Goal: Task Accomplishment & Management: Manage account settings

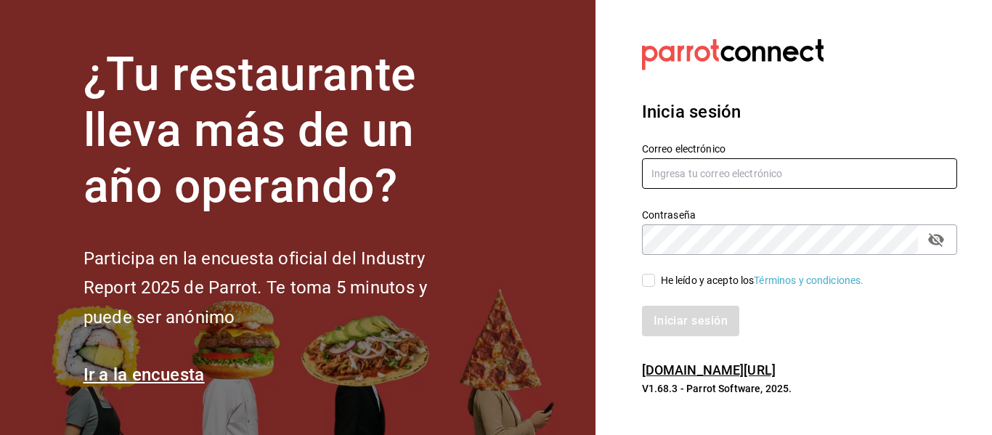
paste input "[EMAIL_ADDRESS][DOMAIN_NAME]"
click at [673, 158] on input "[EMAIL_ADDRESS][DOMAIN_NAME]" at bounding box center [799, 173] width 315 height 31
type input "[EMAIL_ADDRESS][DOMAIN_NAME]"
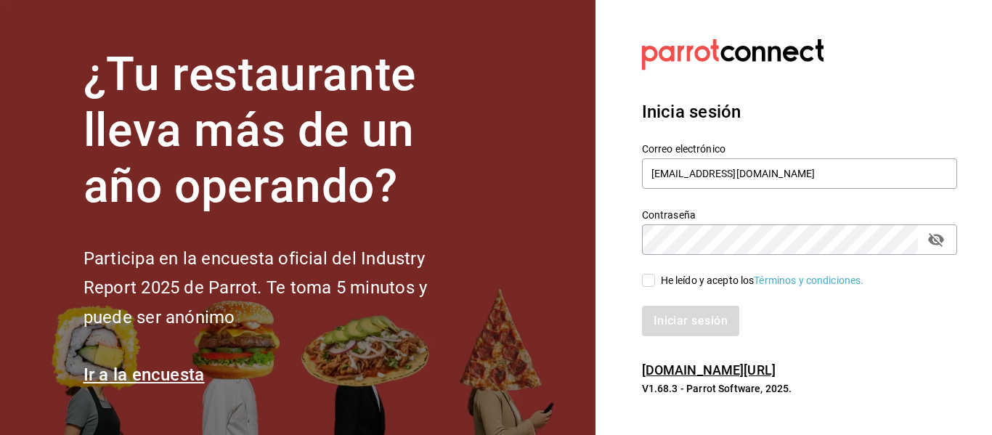
click at [665, 284] on div "He leído y acepto los Términos y condiciones." at bounding box center [762, 280] width 203 height 15
click at [655, 284] on input "He leído y acepto los Términos y condiciones." at bounding box center [648, 280] width 13 height 13
checkbox input "true"
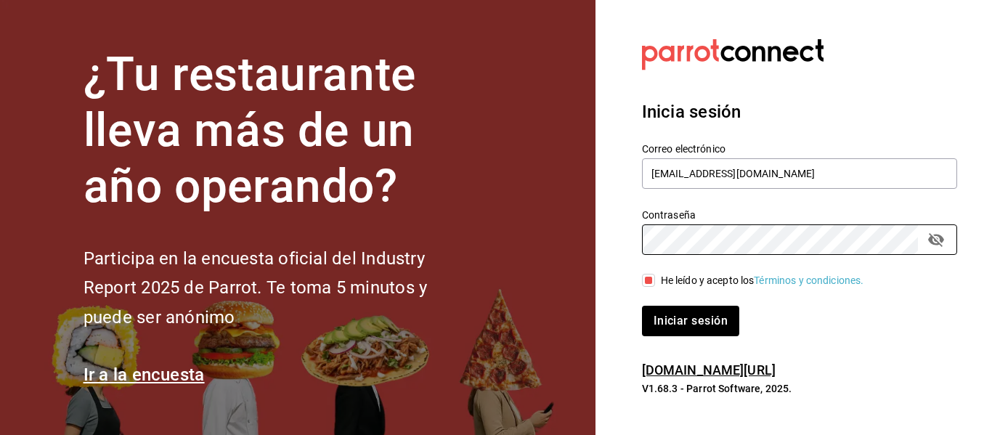
click at [642, 306] on button "Iniciar sesión" at bounding box center [690, 321] width 97 height 31
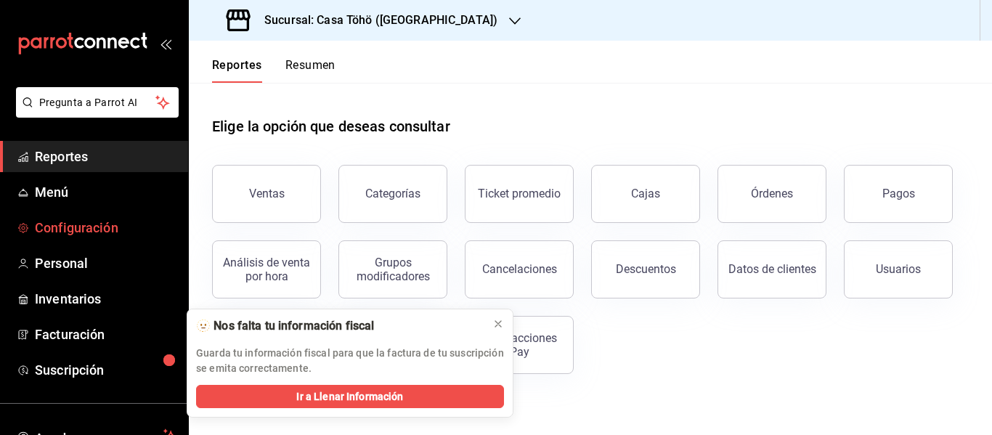
click at [89, 224] on span "Configuración" at bounding box center [106, 228] width 142 height 20
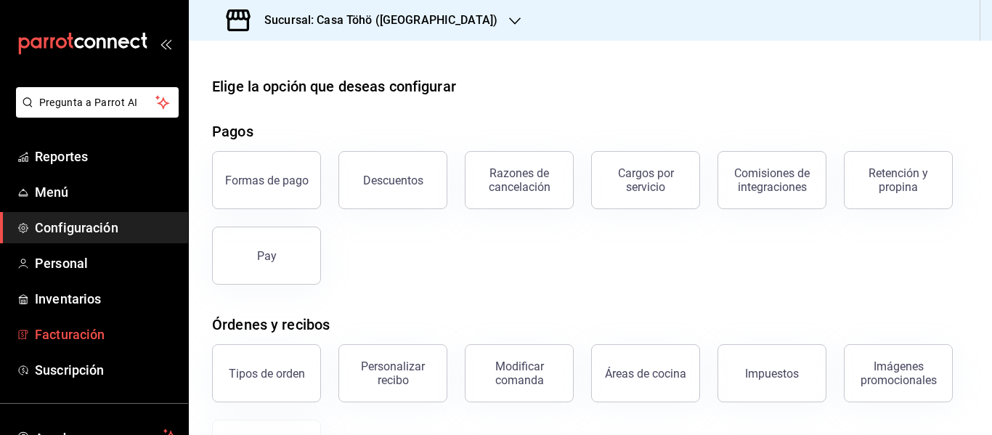
click at [76, 322] on link "Facturación" at bounding box center [94, 334] width 188 height 31
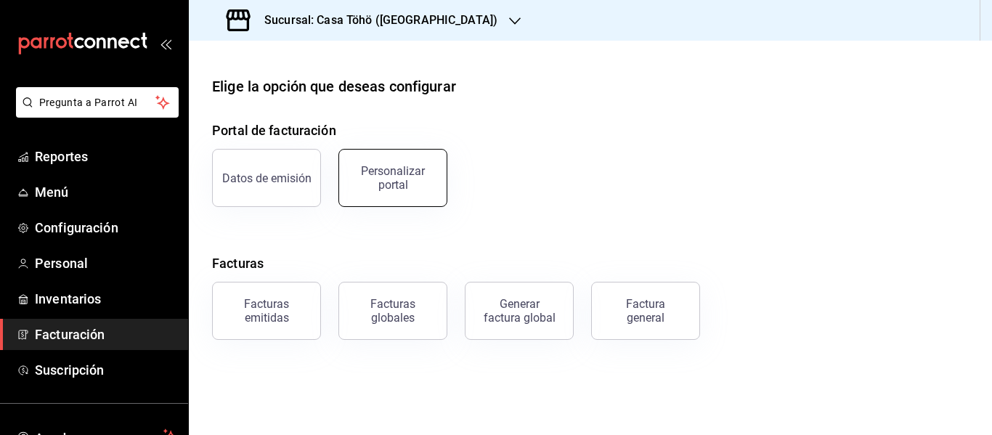
click at [372, 180] on div "Personalizar portal" at bounding box center [393, 178] width 90 height 28
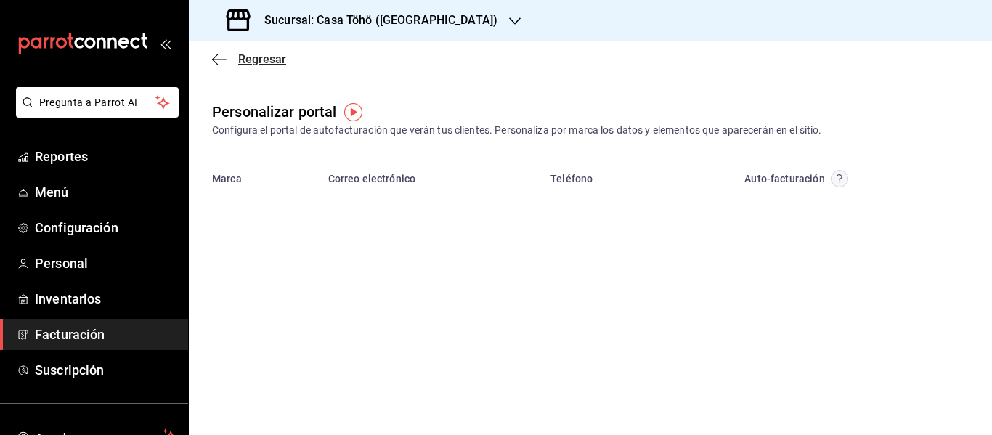
click at [222, 59] on icon "button" at bounding box center [219, 59] width 15 height 1
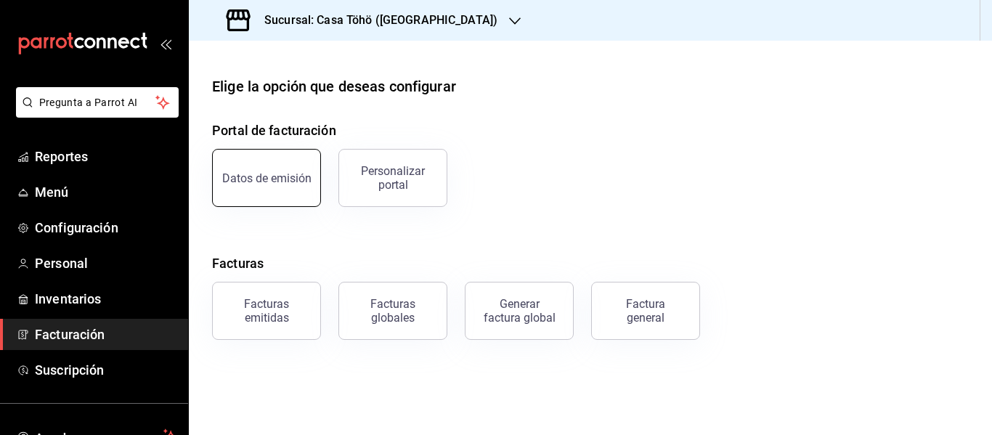
click at [294, 190] on button "Datos de emisión" at bounding box center [266, 178] width 109 height 58
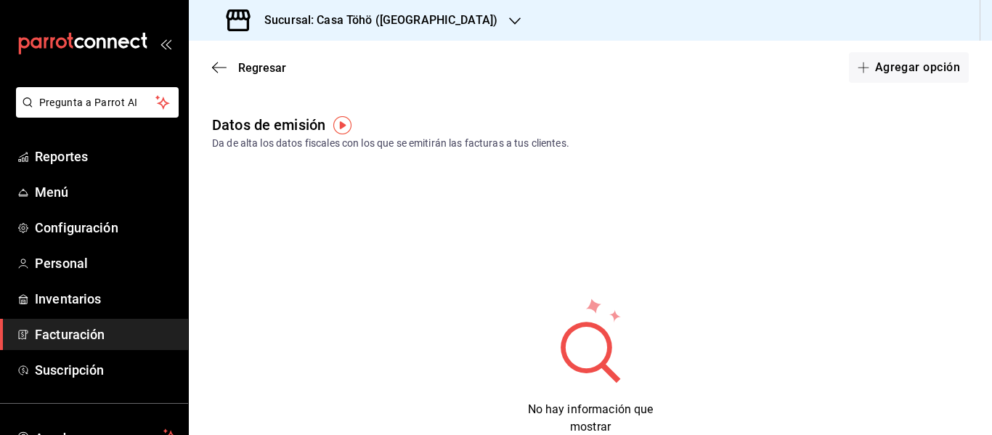
scroll to position [3, 0]
click at [376, 32] on div "Sucursal: Casa Töhö (Caja)" at bounding box center [363, 20] width 326 height 41
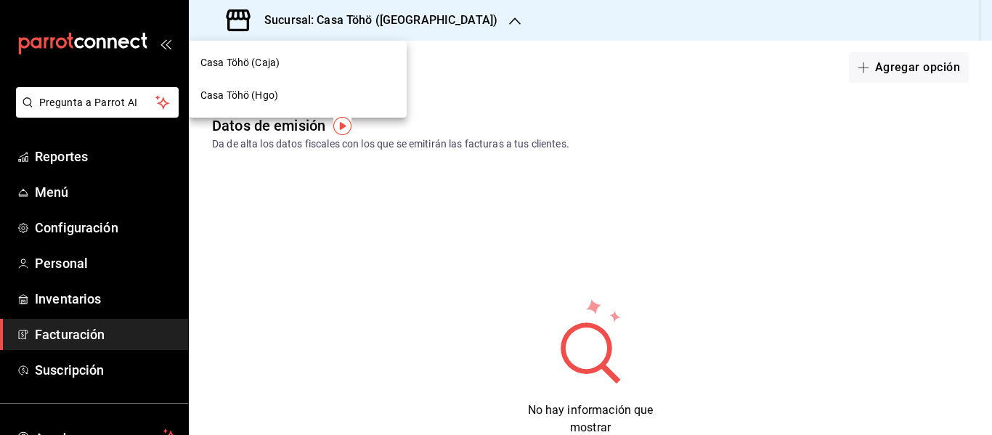
click at [301, 101] on div "Casa Töhö (Hgo)" at bounding box center [297, 95] width 195 height 15
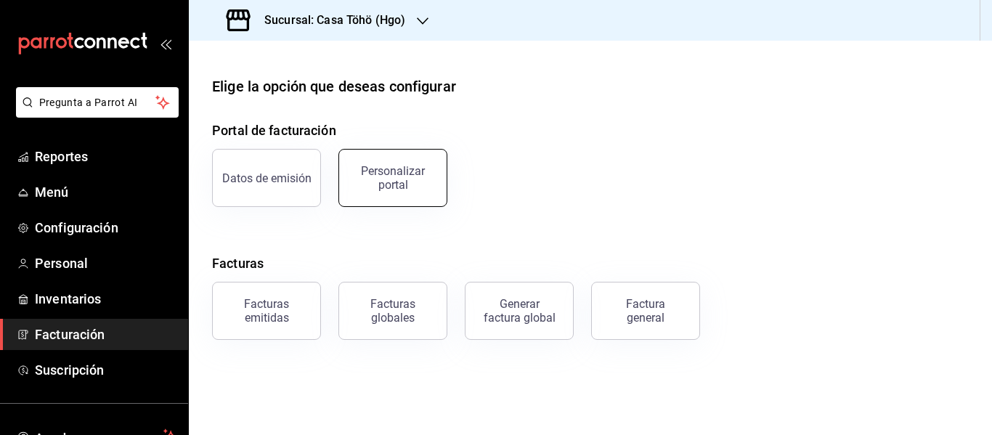
click at [392, 174] on div "Personalizar portal" at bounding box center [393, 178] width 90 height 28
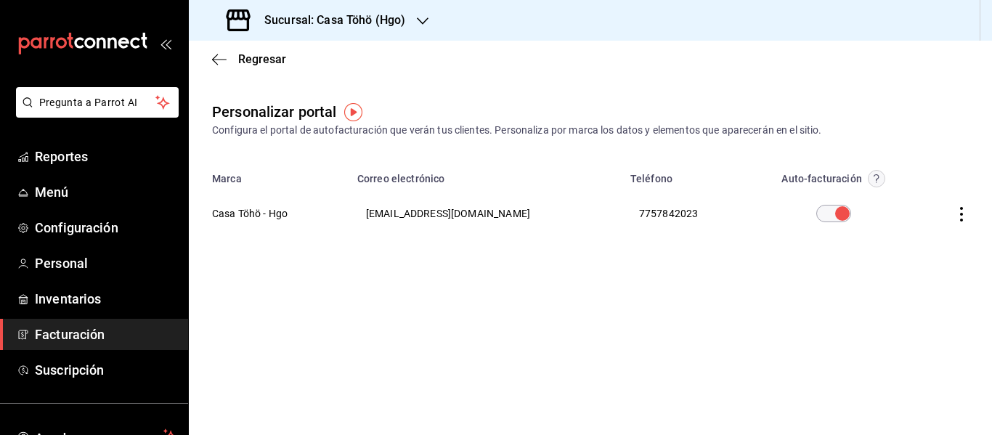
click at [956, 219] on icon "button" at bounding box center [961, 214] width 15 height 15
click at [899, 192] on li "Editar" at bounding box center [896, 195] width 145 height 37
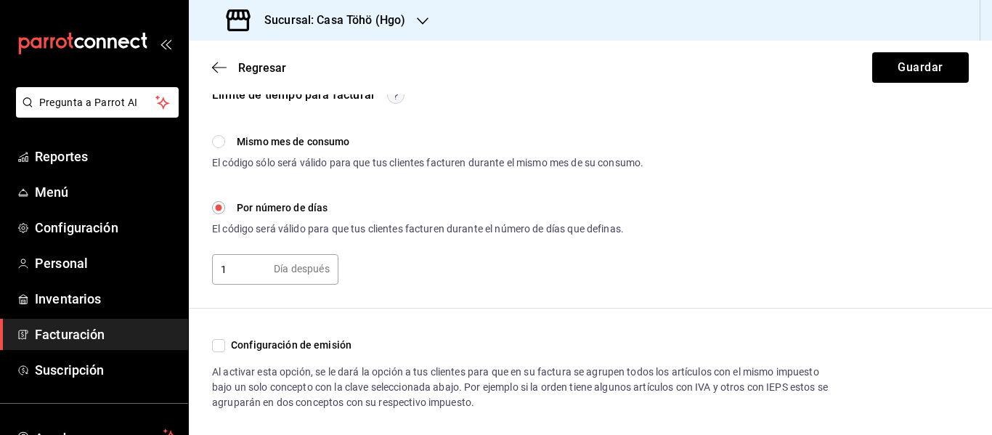
scroll to position [436, 0]
